Goal: Information Seeking & Learning: Find specific fact

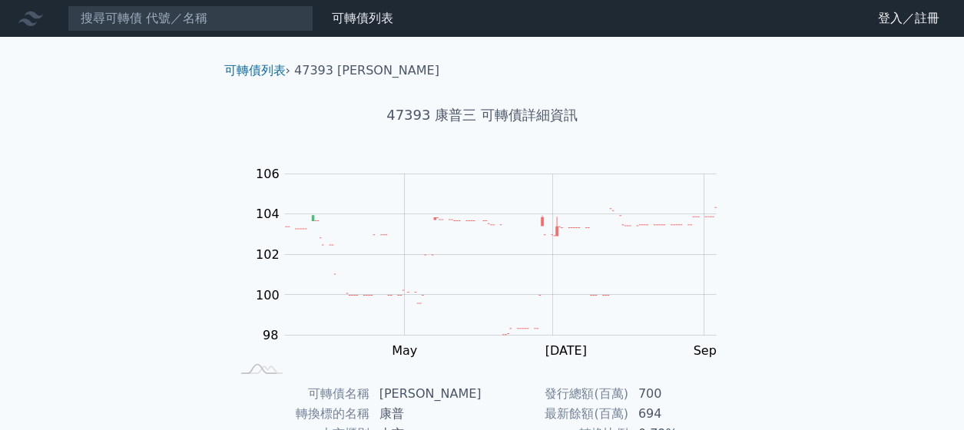
click at [273, 57] on div "可轉債列表 › 47393 康普三" at bounding box center [482, 58] width 541 height 43
click at [264, 67] on link "可轉債列表" at bounding box center [254, 70] width 61 height 15
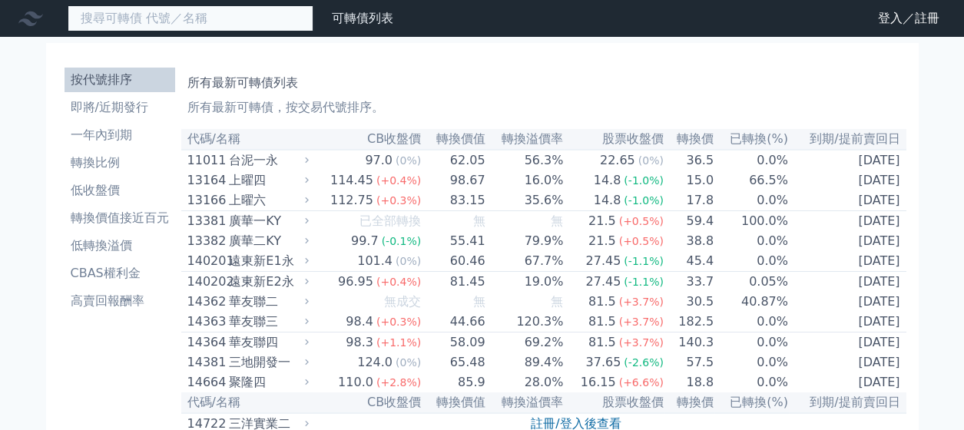
click at [190, 25] on input at bounding box center [191, 18] width 246 height 26
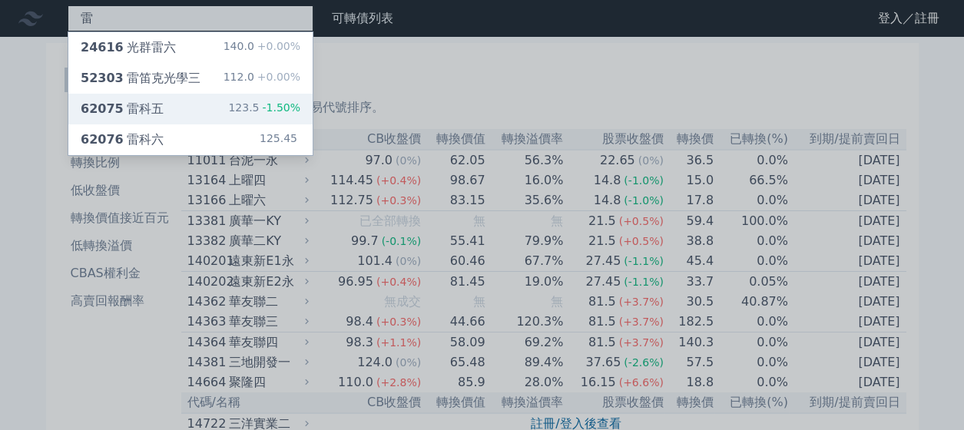
type input "雷"
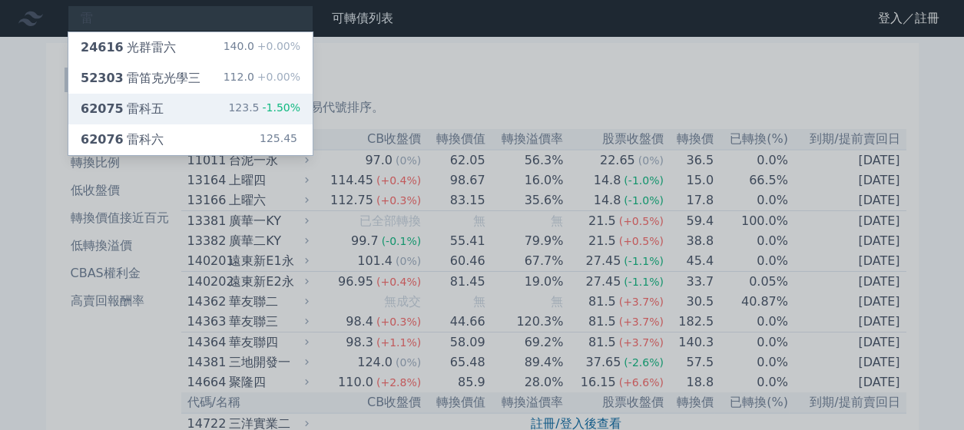
click at [159, 102] on div "62075 雷科五 123.5 -1.50%" at bounding box center [190, 109] width 244 height 31
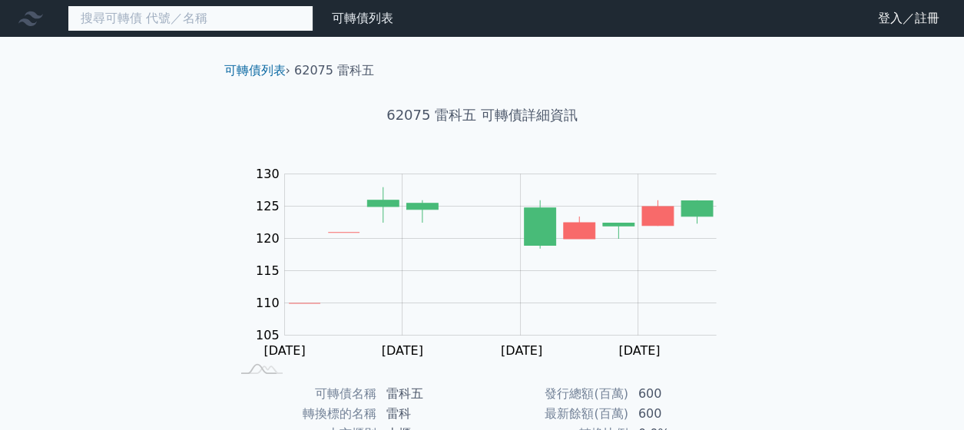
click at [194, 23] on input at bounding box center [191, 18] width 246 height 26
paste input "[PERSON_NAME]"
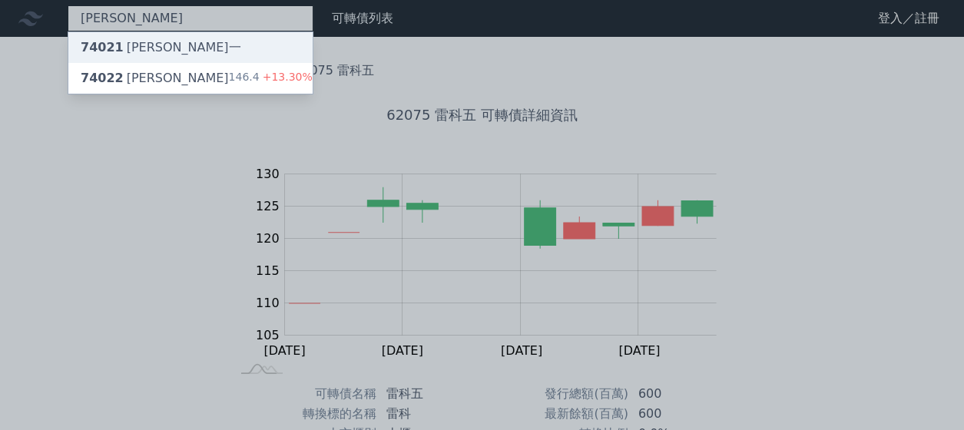
type input "[PERSON_NAME]"
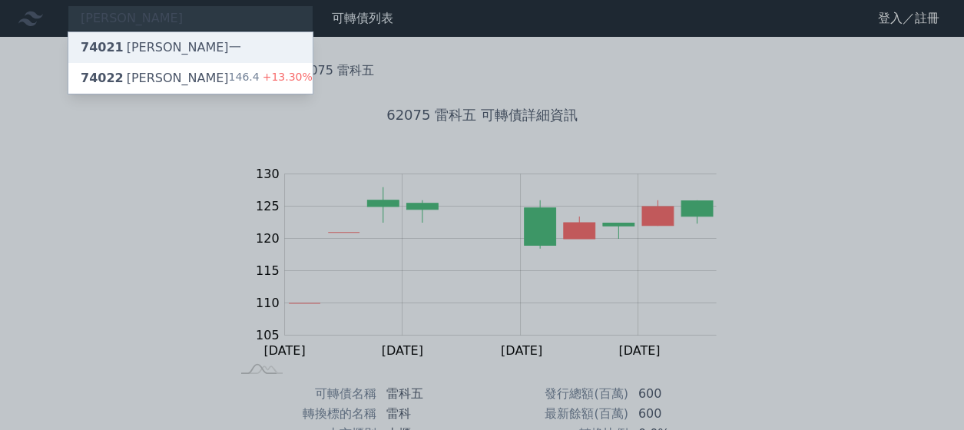
click at [198, 54] on div "74021 [PERSON_NAME]一" at bounding box center [190, 47] width 244 height 31
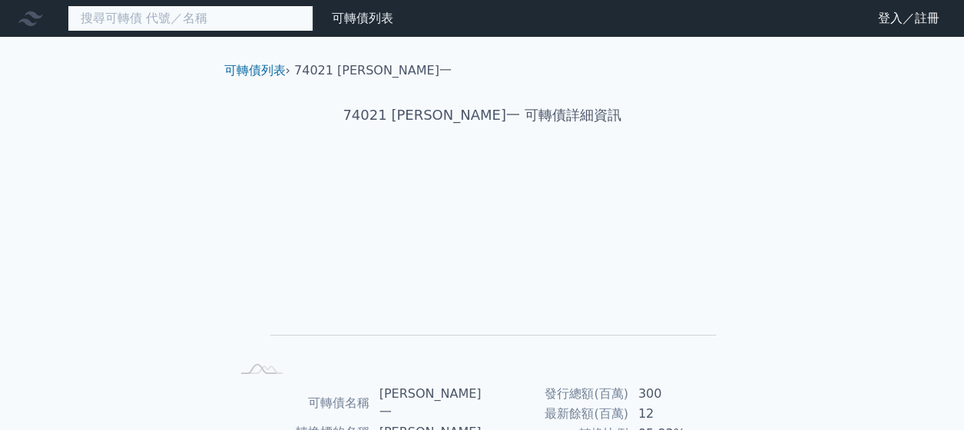
click at [172, 26] on input at bounding box center [191, 18] width 246 height 26
paste input "[PERSON_NAME]"
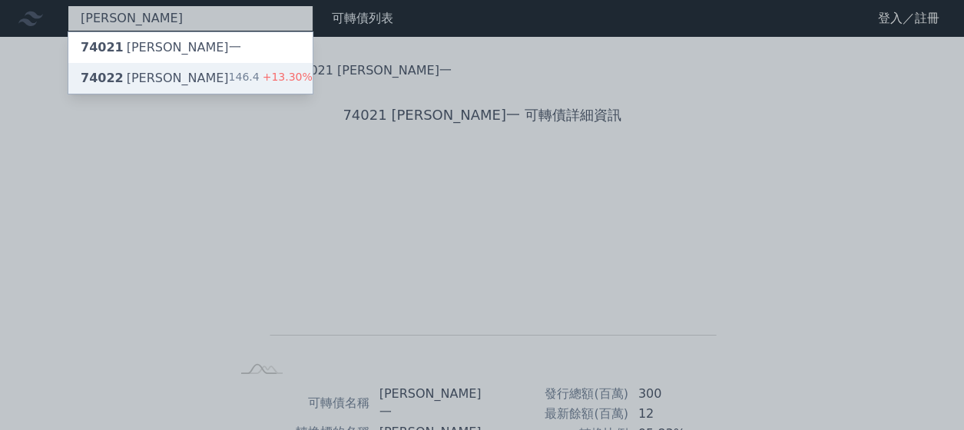
type input "[PERSON_NAME]"
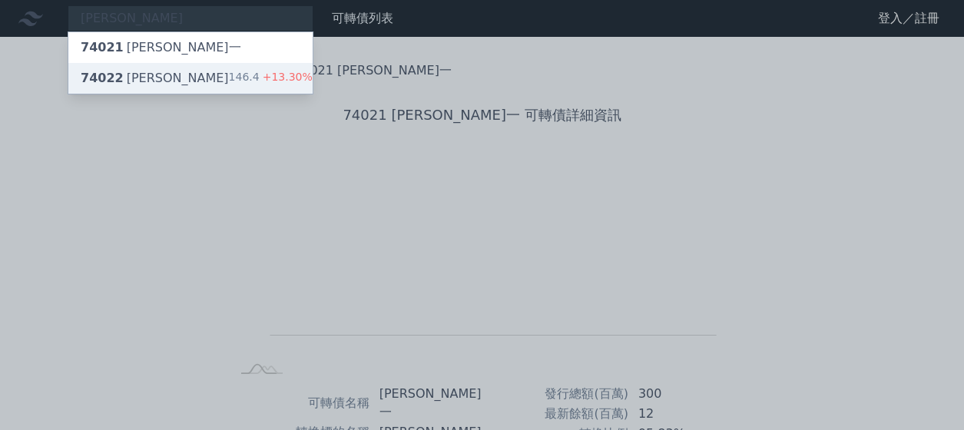
click at [142, 67] on div "74022 [PERSON_NAME]二 146.4 +13.30%" at bounding box center [190, 78] width 244 height 31
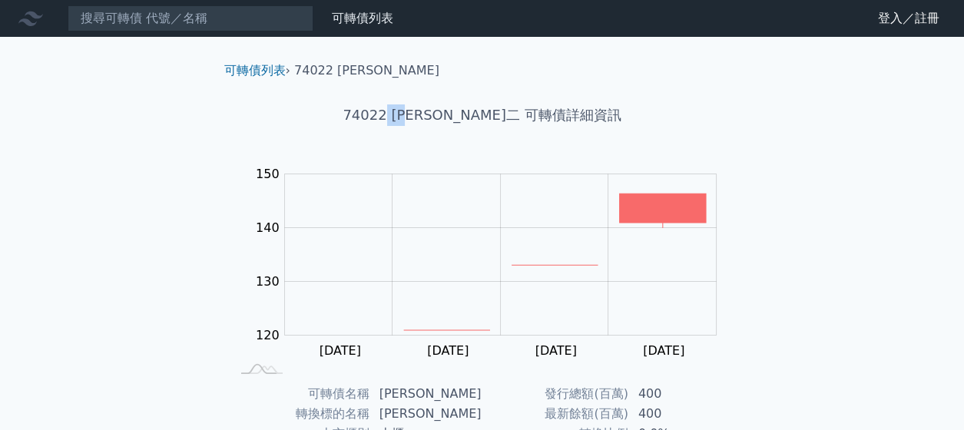
drag, startPoint x: 430, startPoint y: 117, endPoint x: 464, endPoint y: 118, distance: 33.8
click at [464, 118] on h1 "74022 [PERSON_NAME]二 可轉債詳細資訊" at bounding box center [482, 115] width 541 height 22
copy h1 "[PERSON_NAME]"
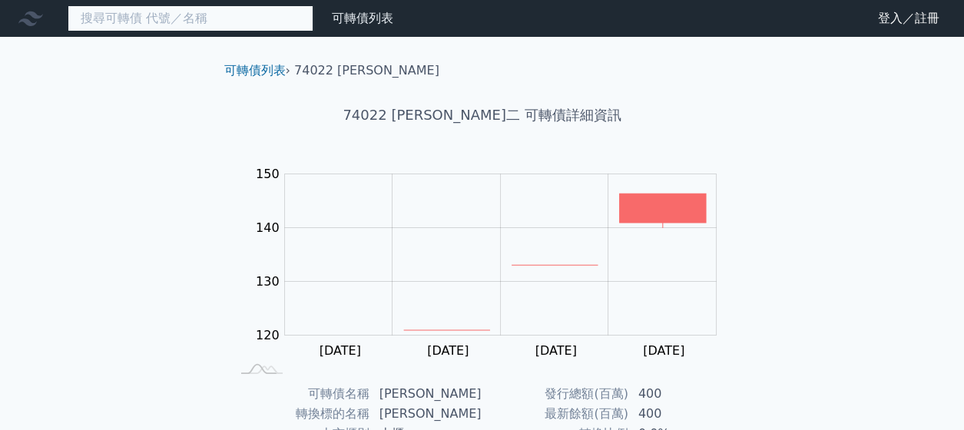
click at [181, 22] on input at bounding box center [191, 18] width 246 height 26
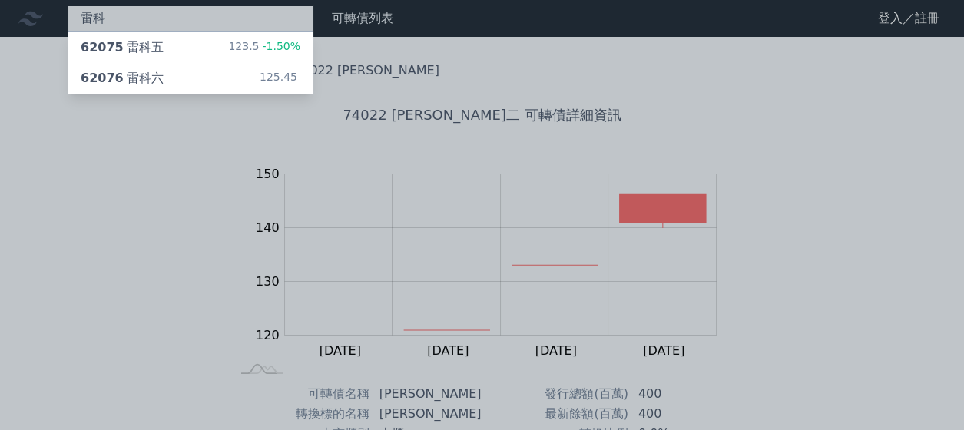
type input "雷科"
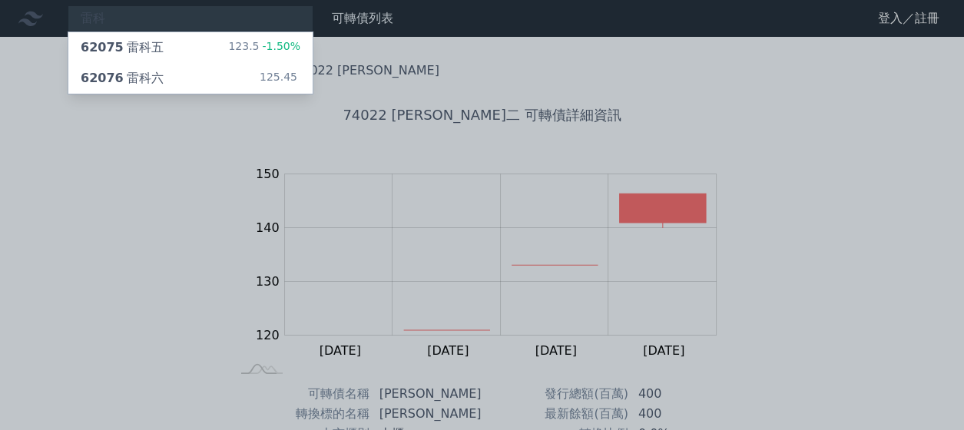
drag, startPoint x: 126, startPoint y: 19, endPoint x: 76, endPoint y: 18, distance: 49.9
click at [89, 18] on div at bounding box center [482, 215] width 964 height 430
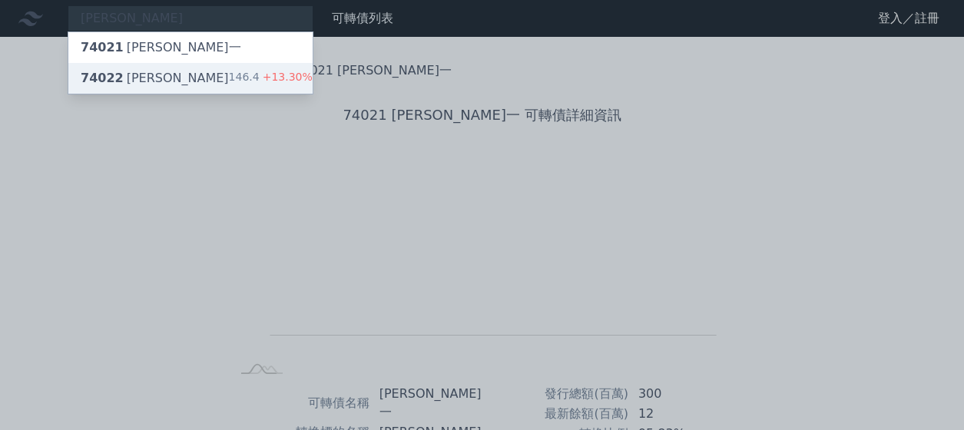
click at [152, 78] on div "74022 [PERSON_NAME]" at bounding box center [155, 78] width 148 height 18
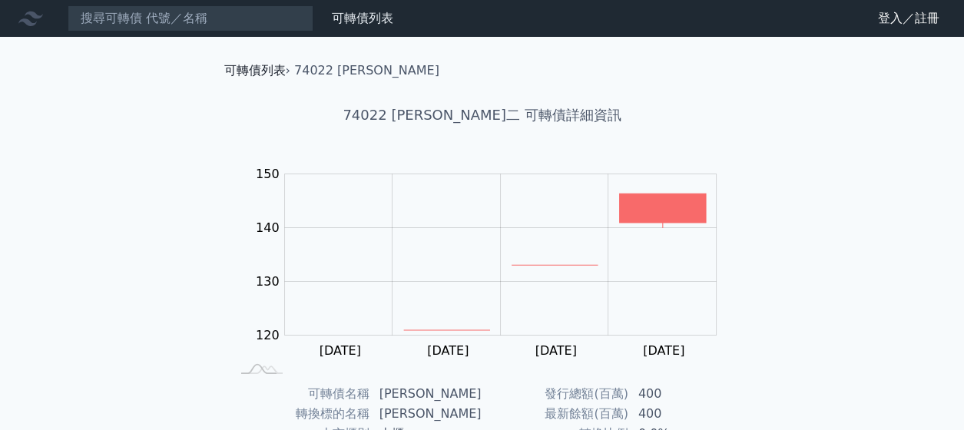
click at [260, 68] on link "可轉債列表" at bounding box center [254, 70] width 61 height 15
